Goal: Register for event/course: Sign up to attend an event or enroll in a course

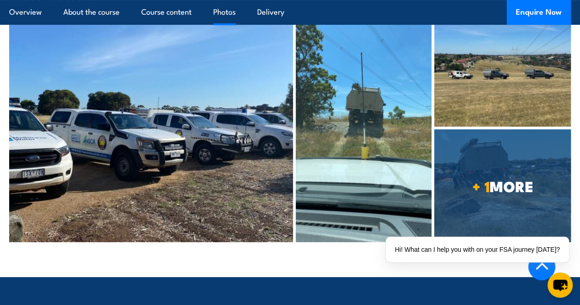
scroll to position [1833, 0]
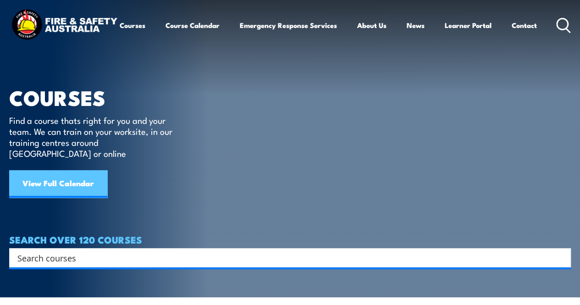
click at [68, 172] on link "View Full Calendar" at bounding box center [58, 184] width 98 height 28
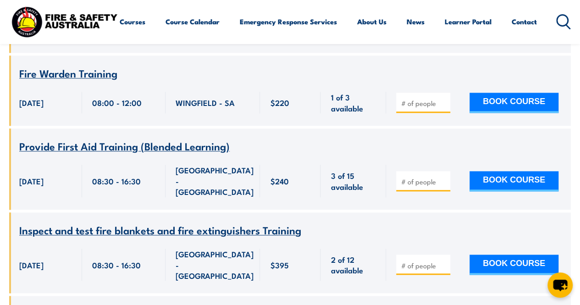
scroll to position [545, 0]
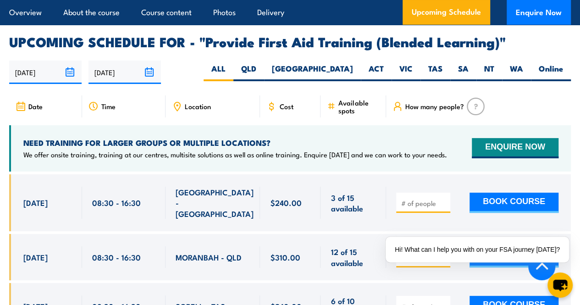
scroll to position [1757, 0]
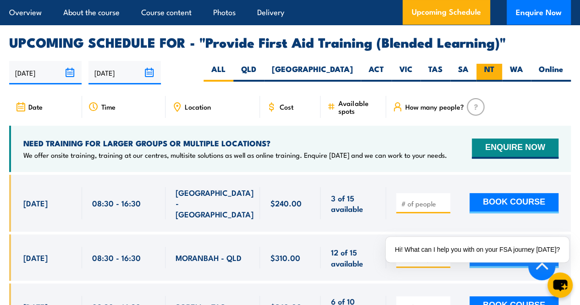
click at [493, 82] on label "NT" at bounding box center [489, 73] width 26 height 18
click at [494, 70] on input "NT" at bounding box center [497, 67] width 6 height 6
radio input "true"
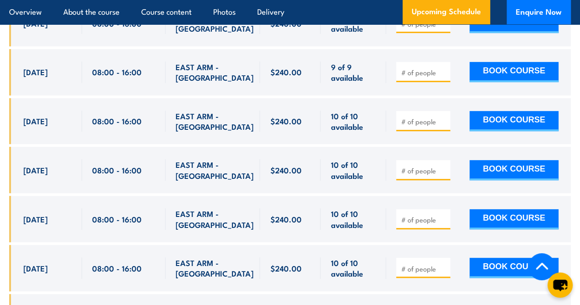
scroll to position [1931, 0]
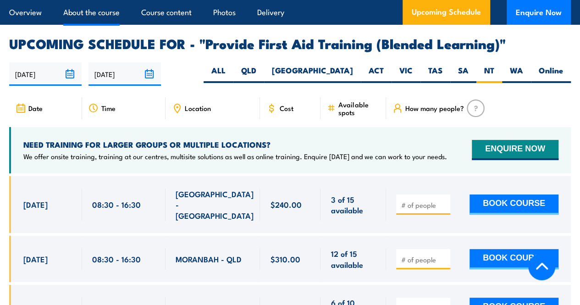
scroll to position [1757, 0]
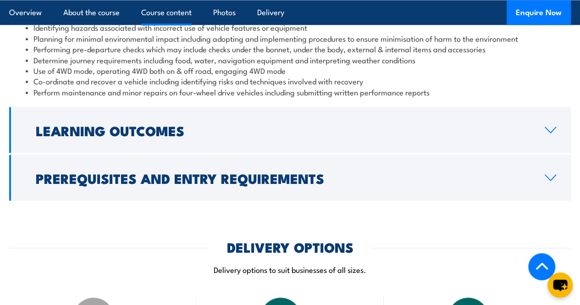
scroll to position [868, 0]
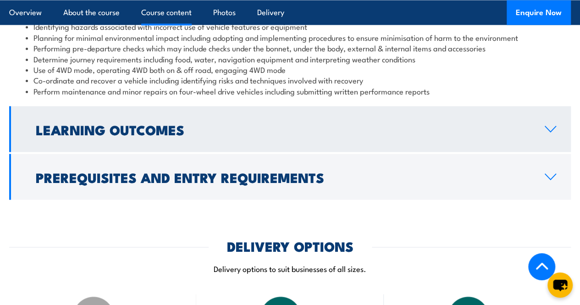
click at [359, 152] on link "Learning Outcomes" at bounding box center [290, 129] width 562 height 46
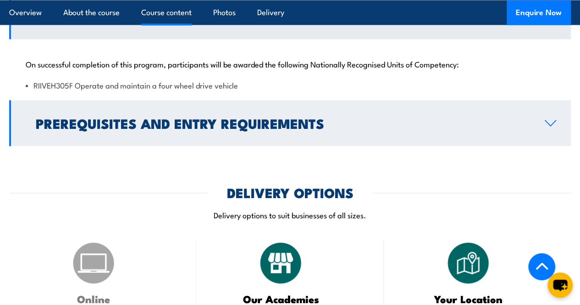
click at [376, 137] on link "Prerequisites and Entry Requirements" at bounding box center [290, 123] width 562 height 46
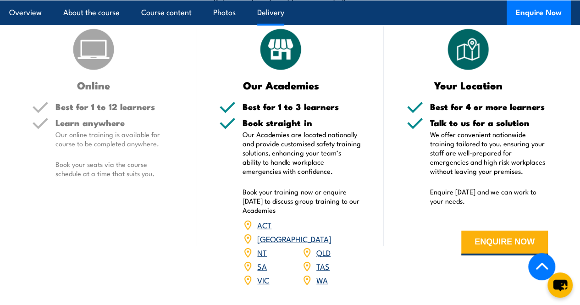
scroll to position [1173, 0]
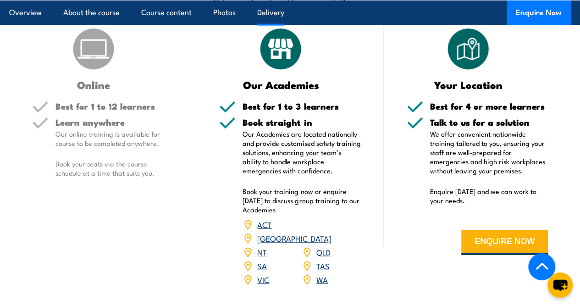
click at [343, 112] on div "Our Academies Best for 1 to 3 learners Book straight in Our Academies are locat…" at bounding box center [289, 162] width 187 height 272
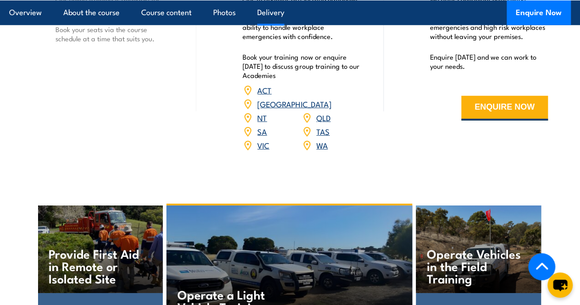
scroll to position [1307, 0]
